Goal: Information Seeking & Learning: Learn about a topic

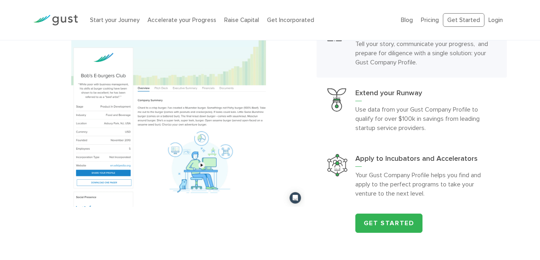
scroll to position [767, 0]
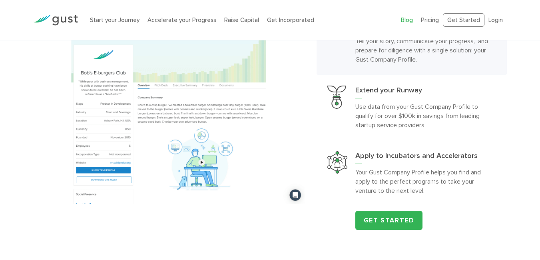
click at [409, 19] on link "Blog" at bounding box center [407, 19] width 12 height 7
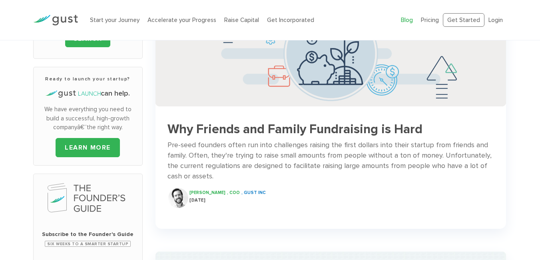
scroll to position [48, 0]
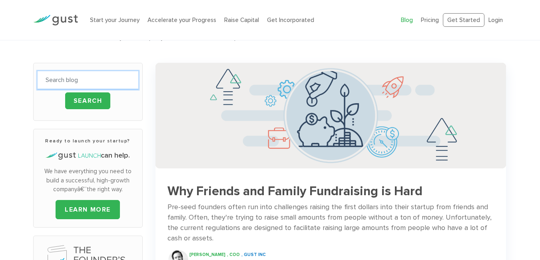
click at [64, 78] on input "text" at bounding box center [88, 80] width 101 height 18
type input "credit cards"
click at [65, 92] on input "Search" at bounding box center [88, 100] width 46 height 17
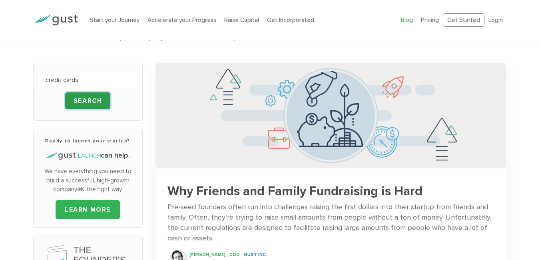
click at [88, 97] on input "Search" at bounding box center [88, 100] width 46 height 17
